Goal: Transaction & Acquisition: Purchase product/service

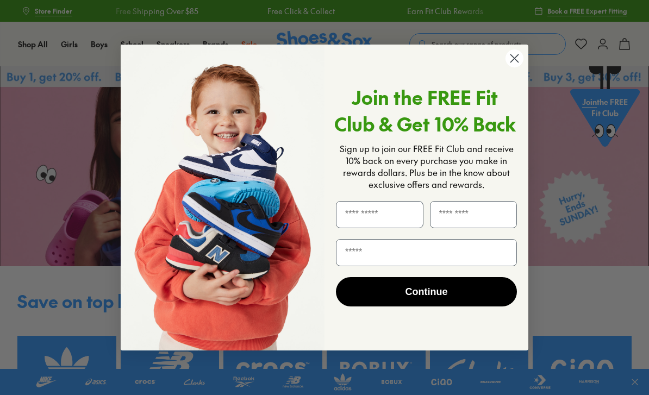
click at [514, 61] on circle "Close dialog" at bounding box center [514, 58] width 18 height 18
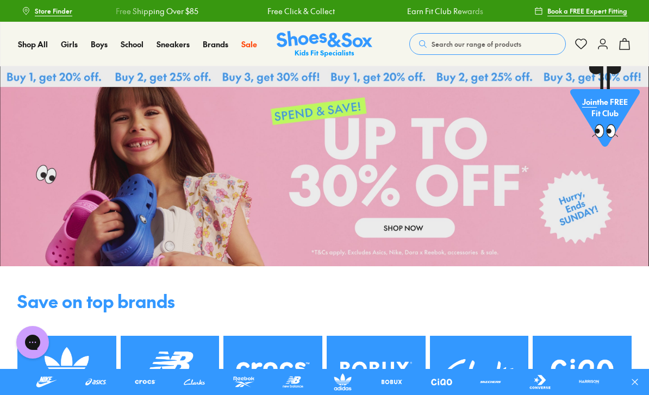
click at [188, 170] on span "Black Sports Shoes" at bounding box center [151, 163] width 74 height 13
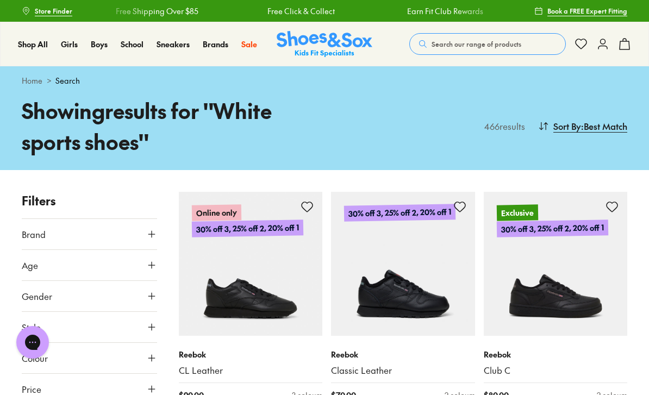
click at [273, 137] on span "Sports" at bounding box center [285, 130] width 25 height 13
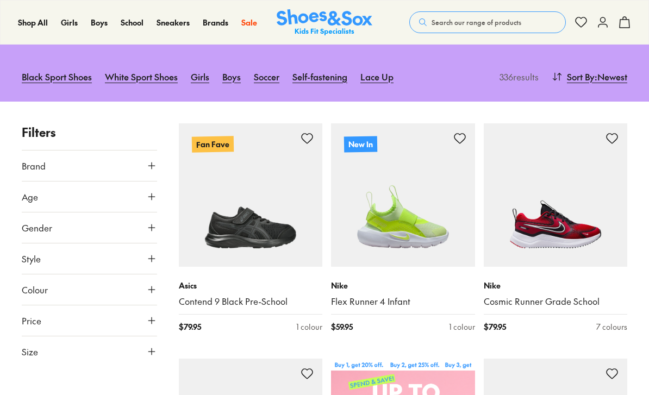
scroll to position [148, 0]
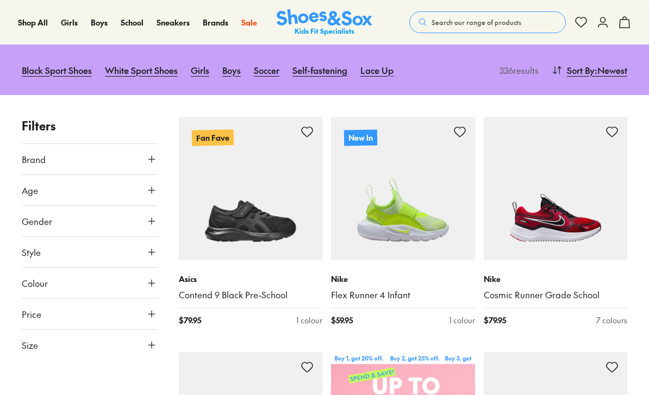
click at [153, 282] on icon at bounding box center [151, 283] width 11 height 11
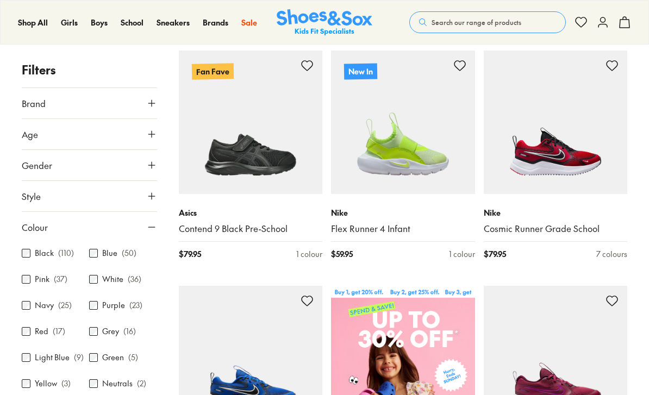
scroll to position [217, 0]
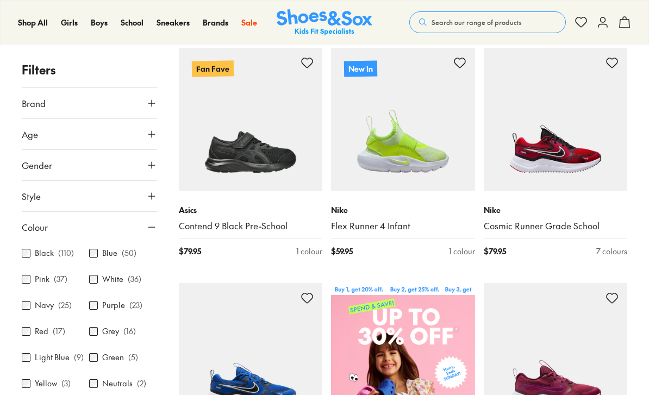
click at [97, 273] on div "White ( 36 )" at bounding box center [122, 279] width 67 height 13
click at [115, 282] on label "White" at bounding box center [112, 279] width 21 height 11
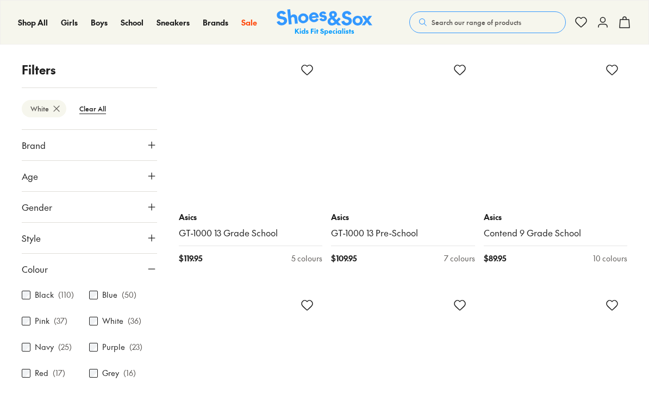
scroll to position [932, 0]
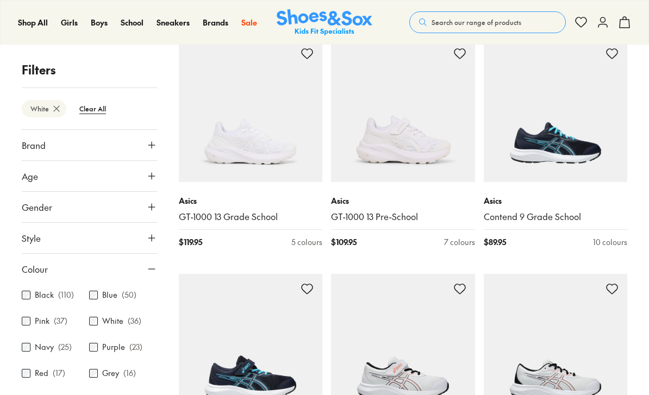
click at [246, 123] on img at bounding box center [251, 111] width 144 height 144
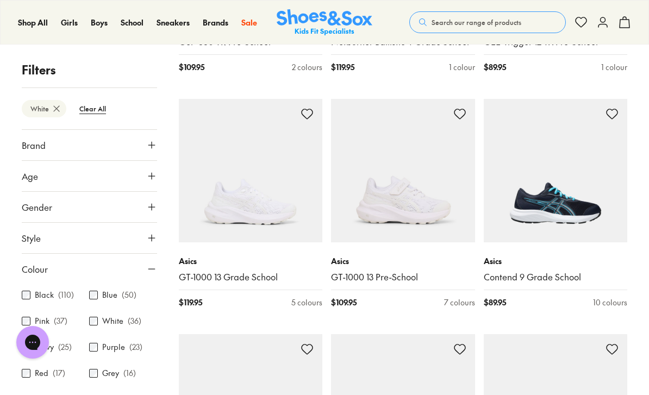
scroll to position [871, 0]
click at [253, 159] on img at bounding box center [251, 171] width 144 height 144
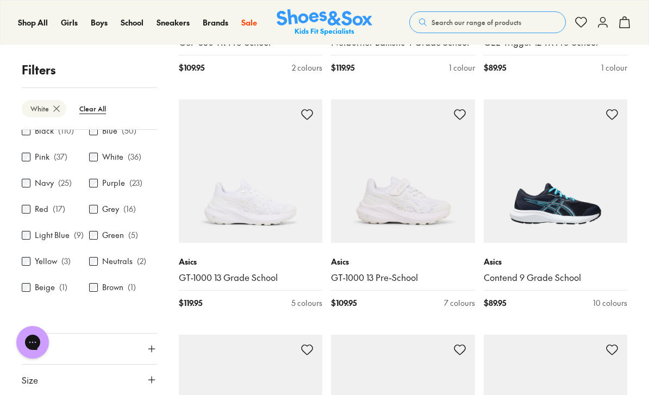
scroll to position [4, 0]
click at [120, 375] on button "Size" at bounding box center [89, 379] width 135 height 30
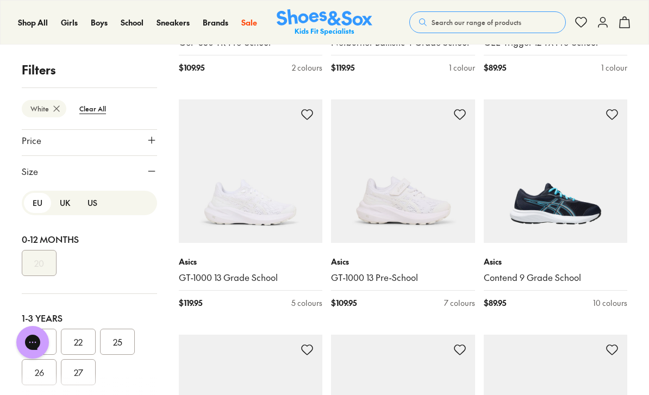
scroll to position [368, 0]
click at [96, 205] on button "US" at bounding box center [92, 203] width 27 height 20
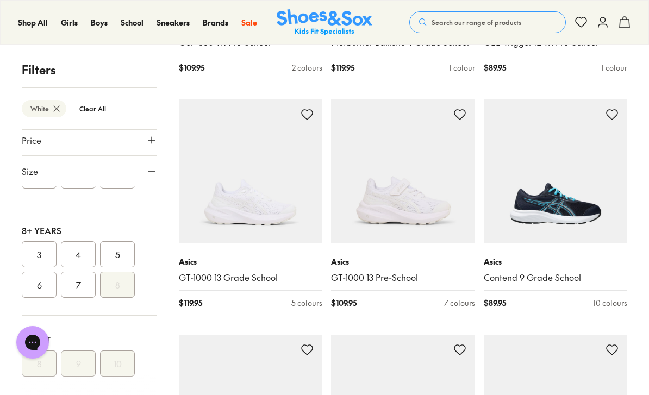
scroll to position [309, 0]
click at [83, 251] on button "4" at bounding box center [78, 251] width 35 height 26
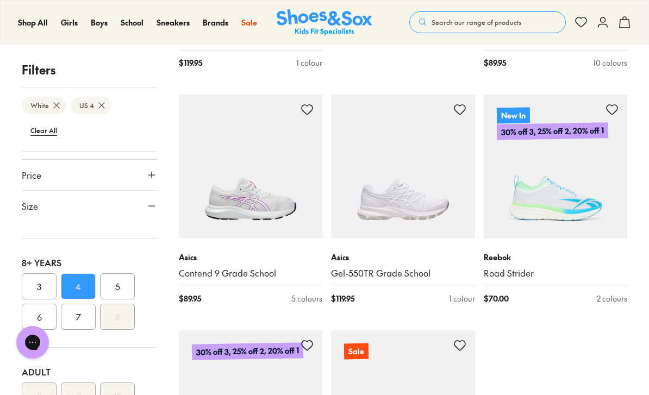
scroll to position [638, 0]
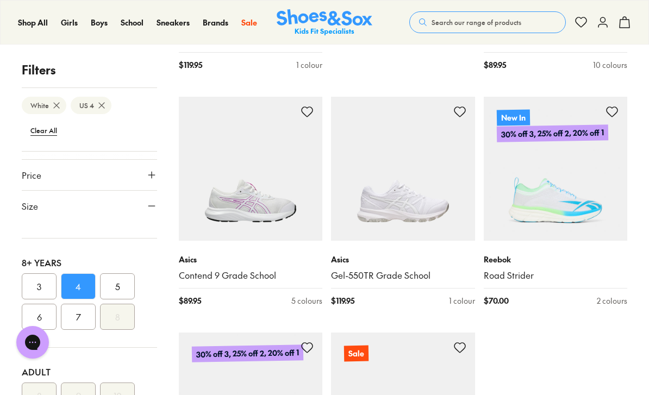
click at [427, 193] on img at bounding box center [403, 169] width 144 height 144
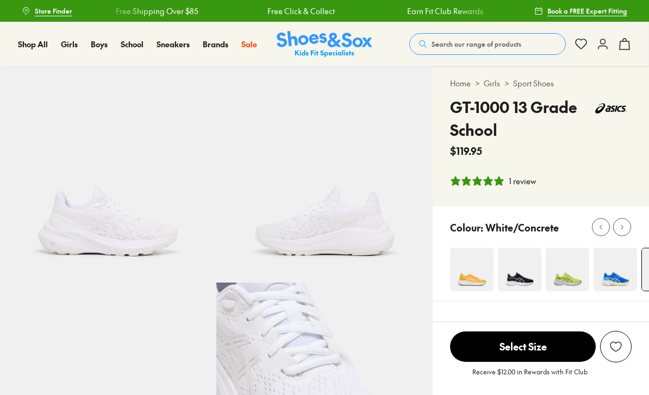
select select "*"
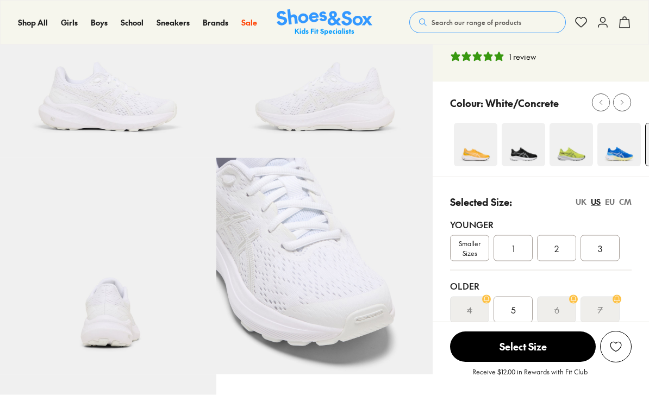
scroll to position [125, 0]
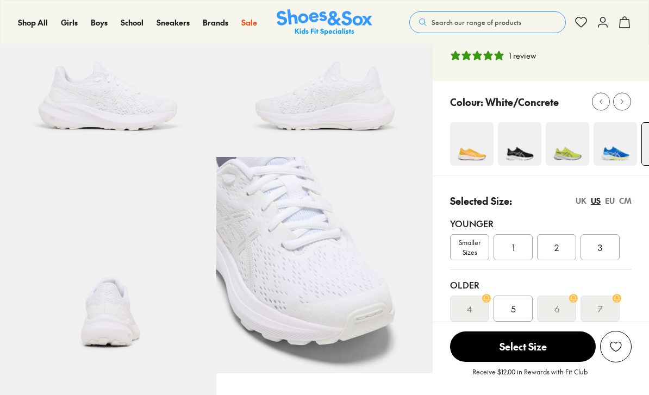
click at [606, 247] on div "3" at bounding box center [599, 247] width 39 height 26
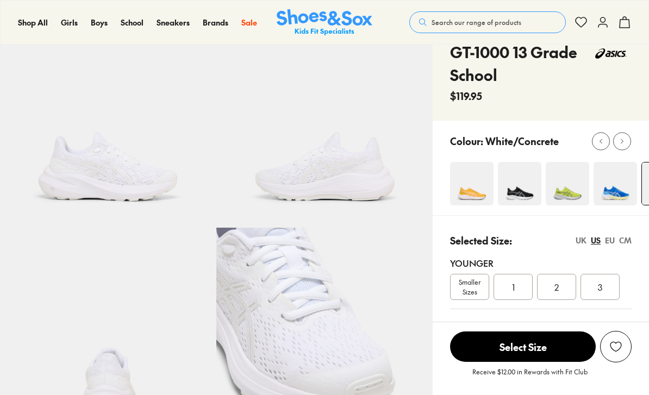
select select "*"
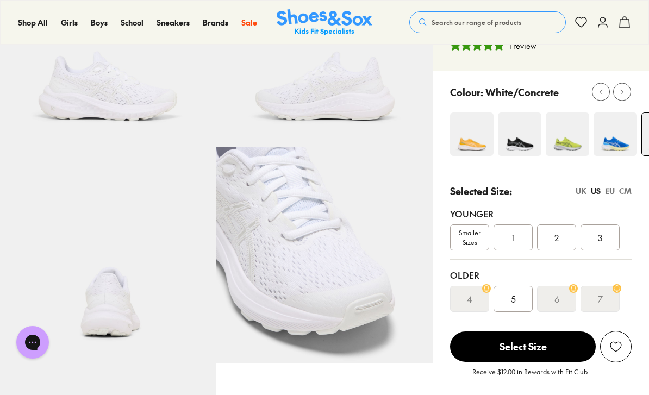
scroll to position [136, 0]
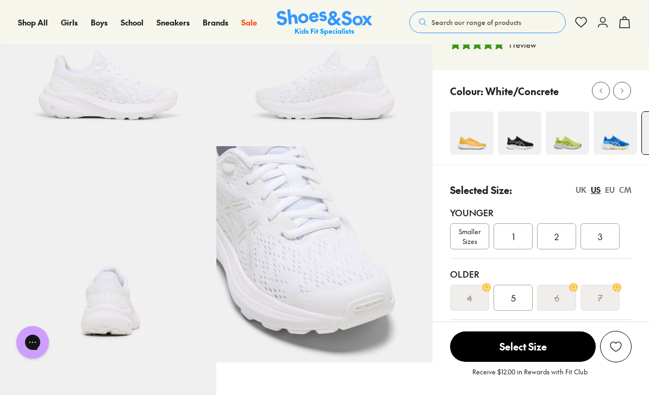
click at [611, 187] on div "EU" at bounding box center [610, 189] width 10 height 11
click at [582, 194] on div "UK" at bounding box center [580, 189] width 11 height 11
click at [597, 191] on div "US" at bounding box center [595, 189] width 10 height 11
click at [606, 237] on div "3" at bounding box center [599, 236] width 39 height 26
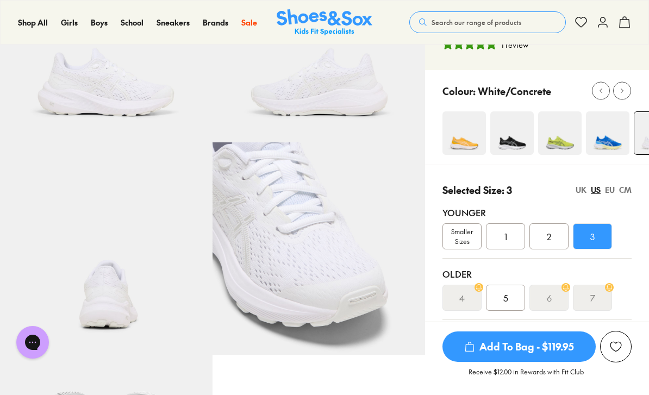
click at [573, 362] on span "Add To Bag - $119.95" at bounding box center [518, 346] width 153 height 30
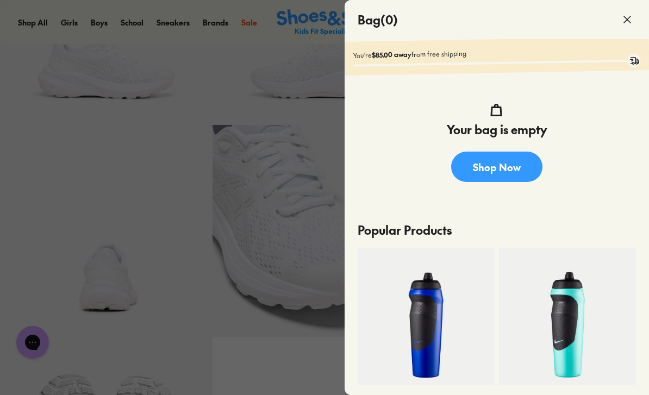
click at [260, 225] on div at bounding box center [324, 197] width 649 height 395
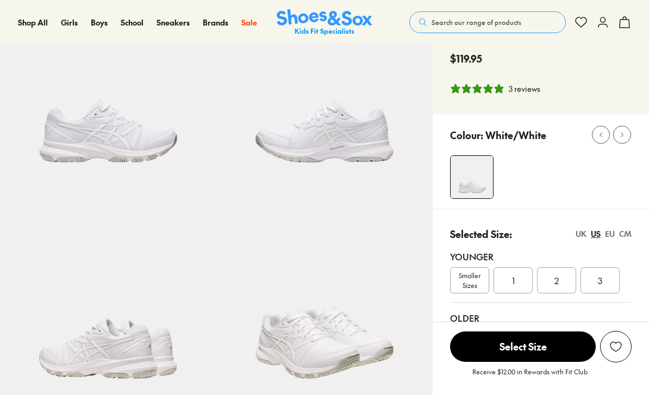
select select "*"
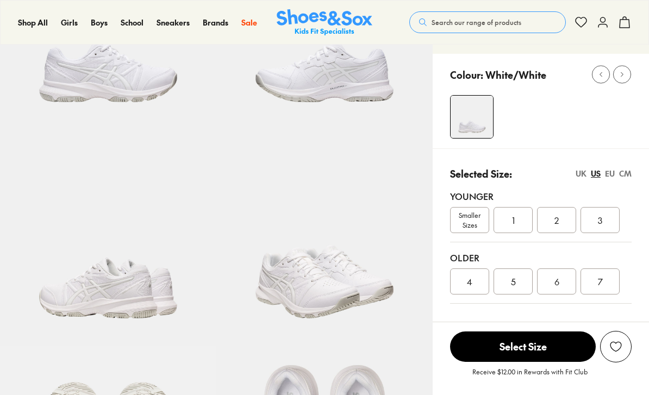
scroll to position [171, 0]
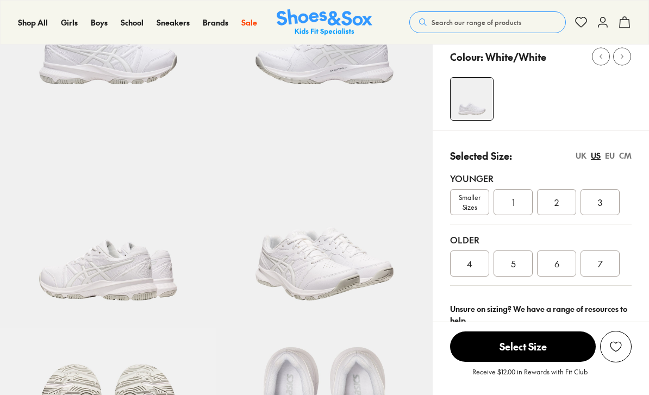
click at [468, 269] on span "4" at bounding box center [469, 263] width 5 height 13
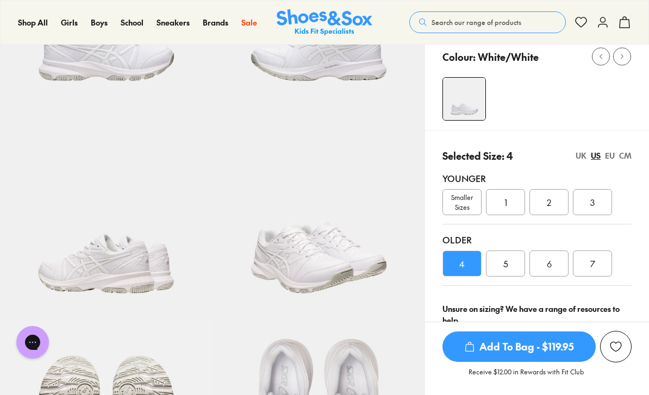
click at [573, 362] on span "Add To Bag - $119.95" at bounding box center [518, 346] width 153 height 30
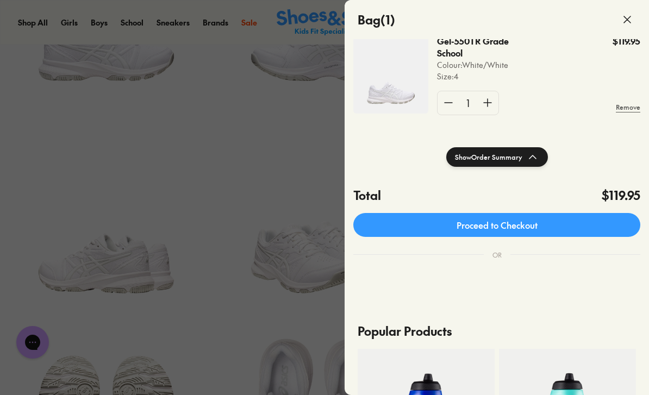
scroll to position [87, 0]
